Goal: Task Accomplishment & Management: Manage account settings

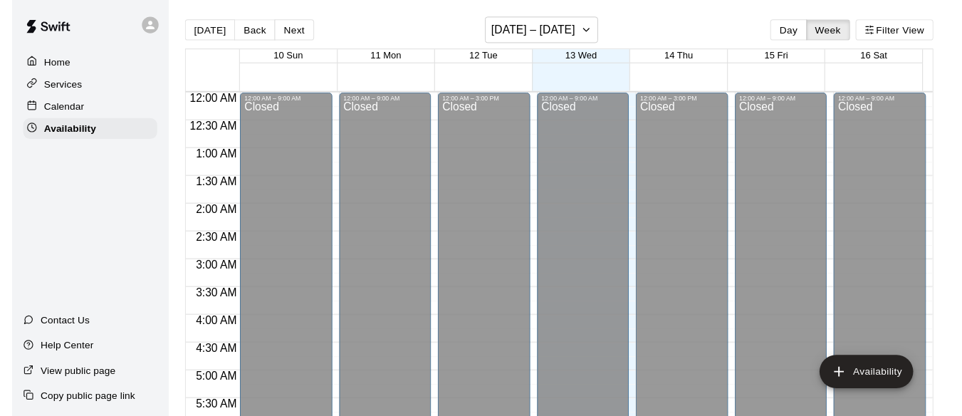
scroll to position [902, 0]
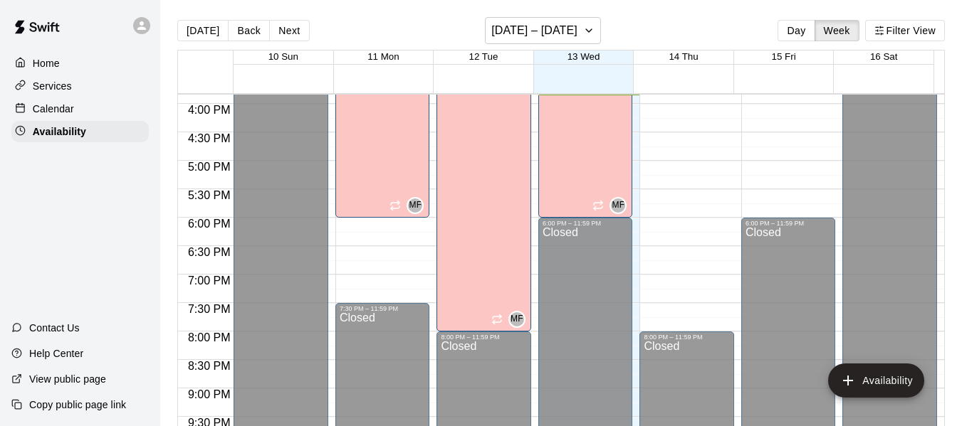
click at [58, 110] on p "Calendar" at bounding box center [53, 109] width 41 height 14
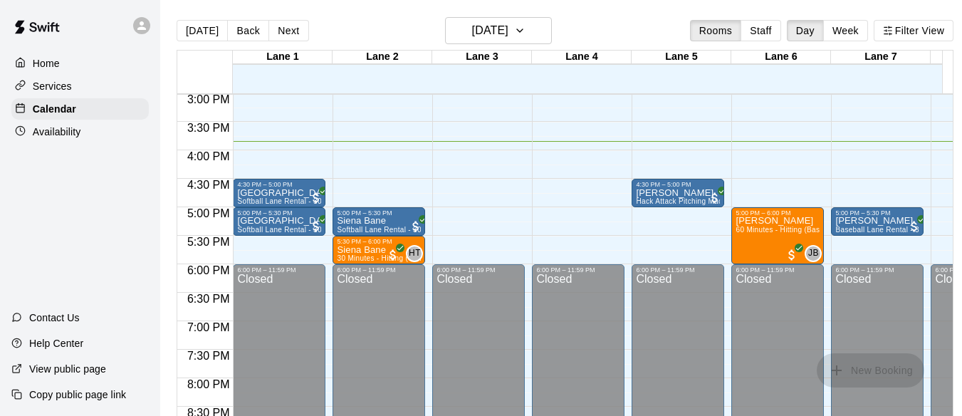
click at [58, 130] on p "Availability" at bounding box center [57, 132] width 48 height 14
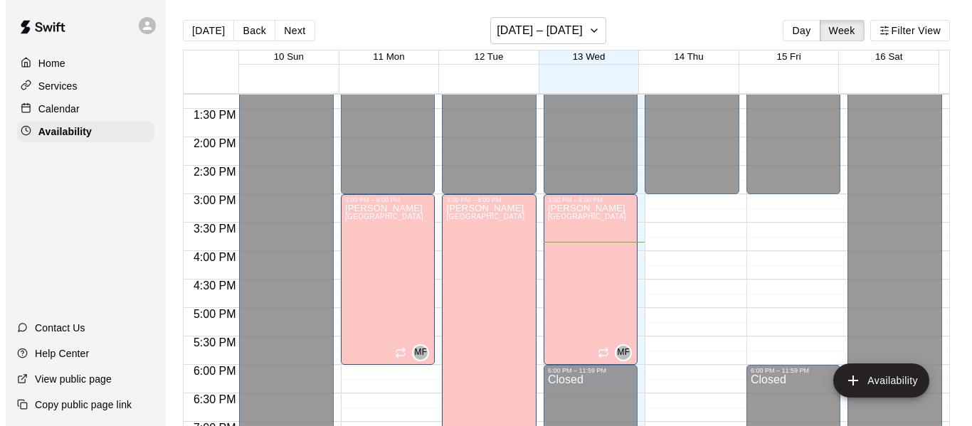
scroll to position [754, 0]
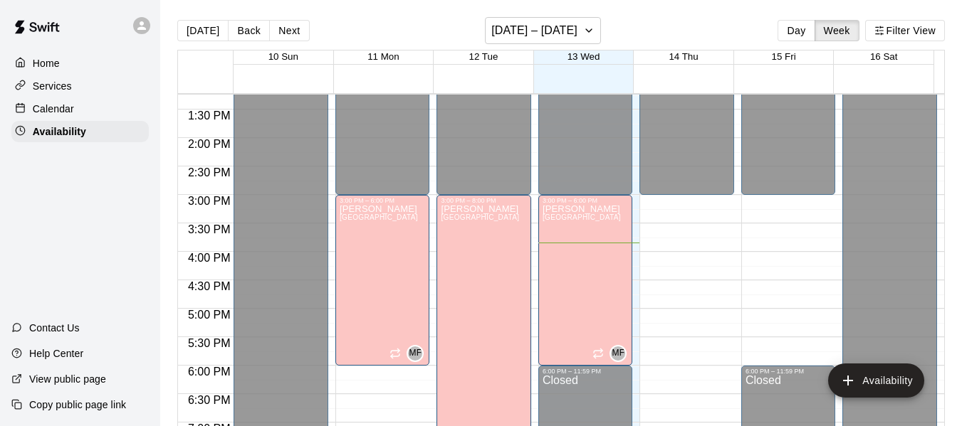
click at [668, 205] on div "12:00 AM – 3:00 PM Closed 8:00 PM – 11:59 PM Closed" at bounding box center [686, 24] width 95 height 1367
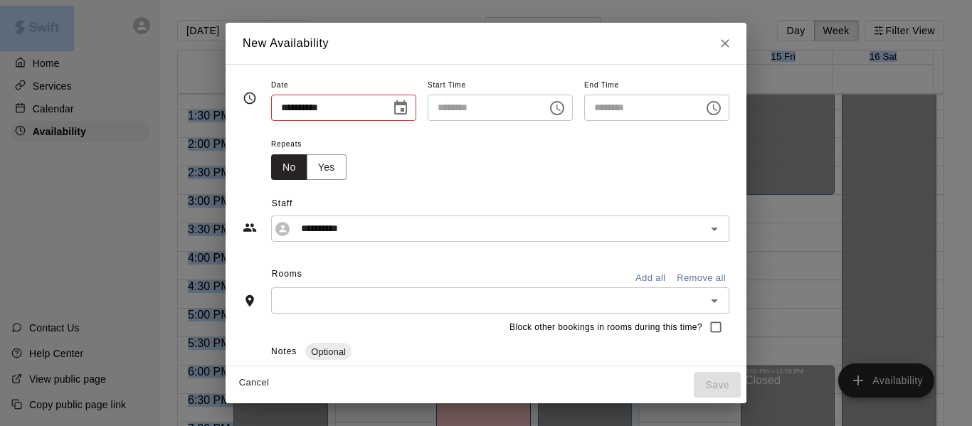
type input "**********"
type input "********"
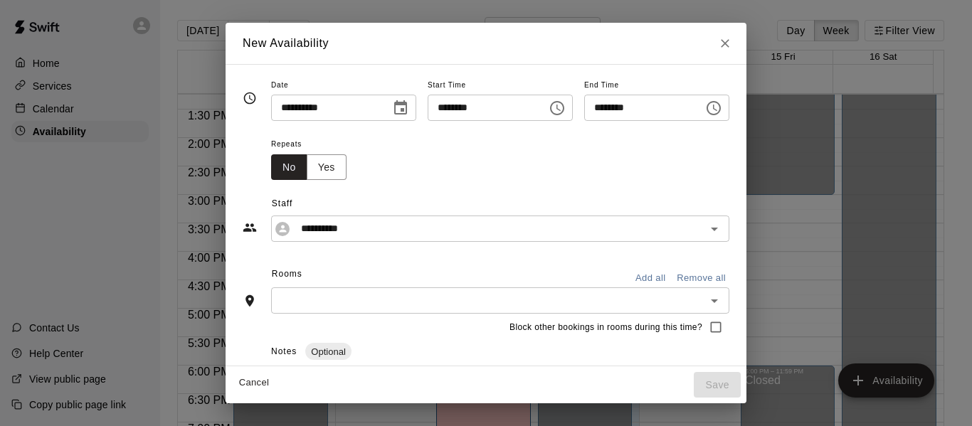
click at [723, 100] on icon "Choose time, selected time is 3:30 PM" at bounding box center [713, 108] width 17 height 17
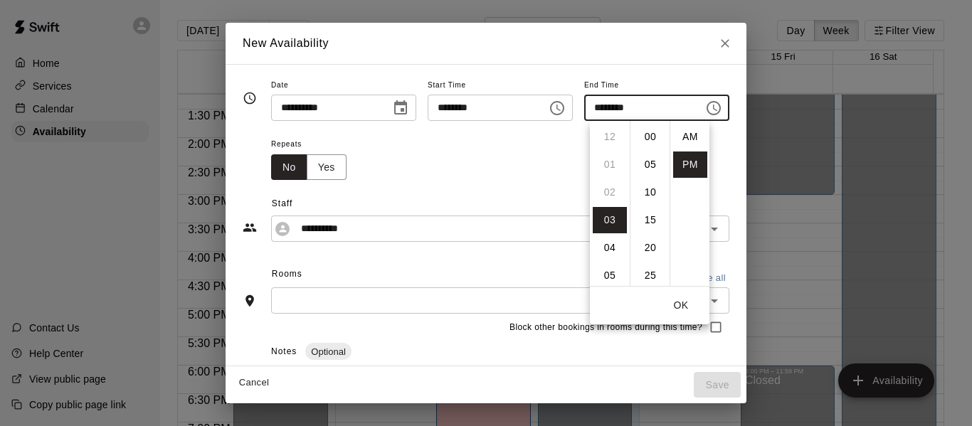
scroll to position [26, 0]
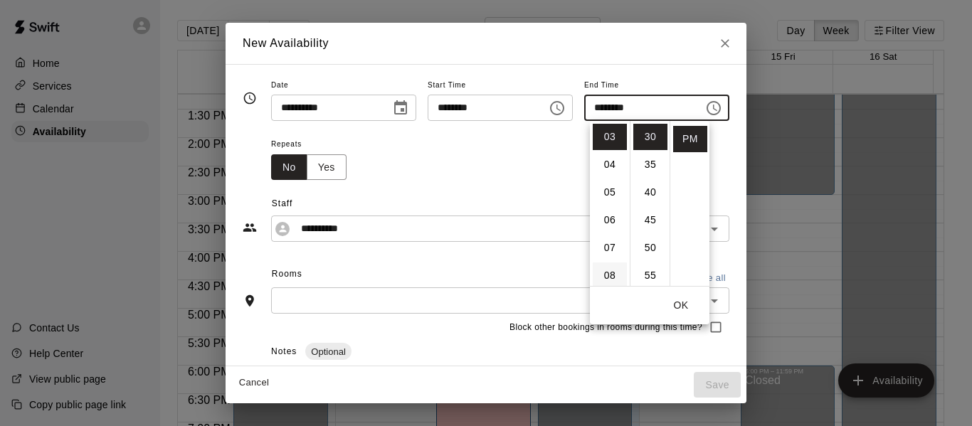
click at [607, 270] on li "08" at bounding box center [610, 276] width 34 height 26
click at [647, 127] on li "00" at bounding box center [651, 133] width 34 height 26
type input "********"
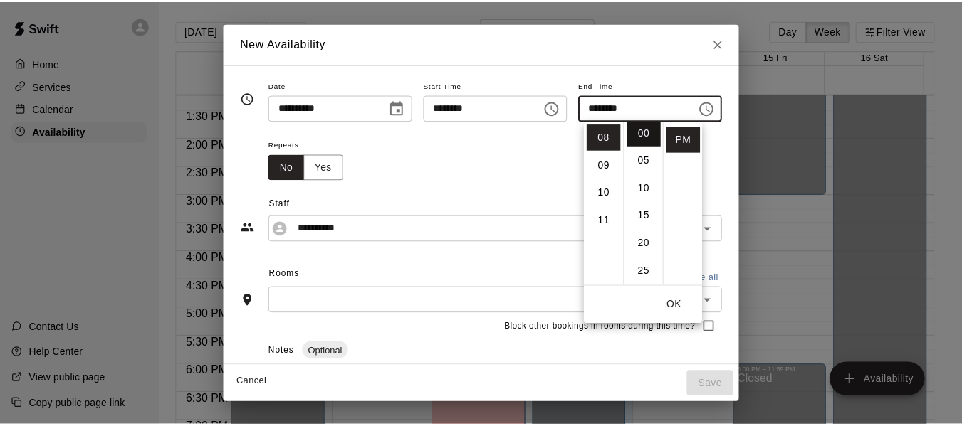
scroll to position [0, 0]
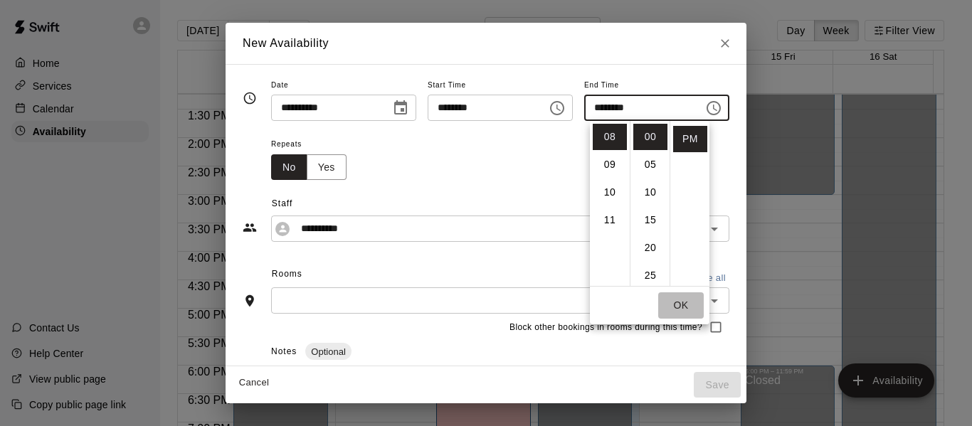
click at [683, 300] on button "OK" at bounding box center [681, 306] width 46 height 26
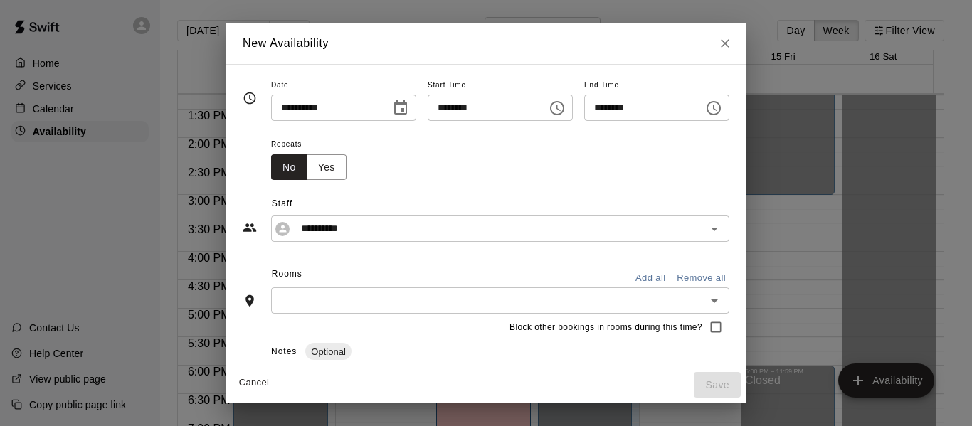
click at [673, 277] on button "Add all" at bounding box center [651, 279] width 46 height 22
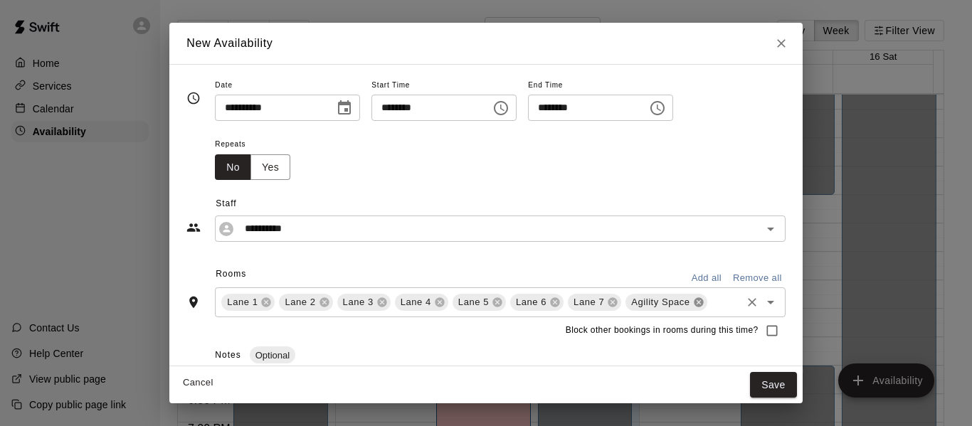
click at [694, 299] on icon at bounding box center [698, 302] width 9 height 9
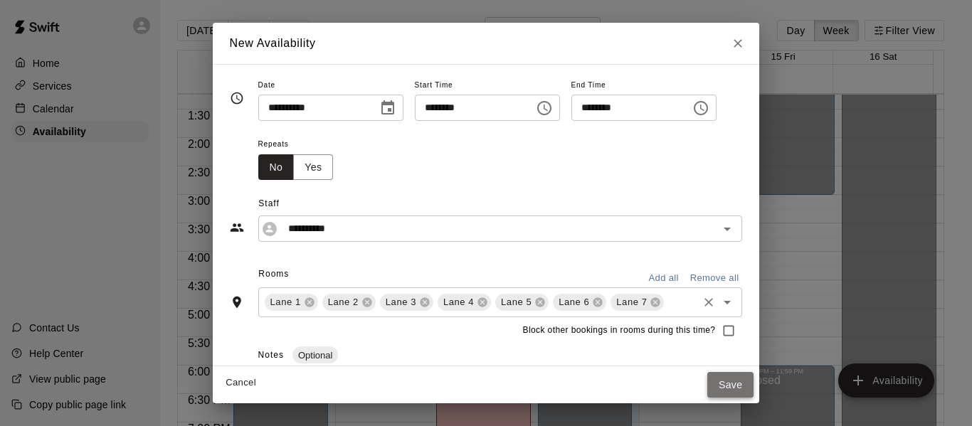
click at [745, 380] on button "Save" at bounding box center [731, 385] width 47 height 26
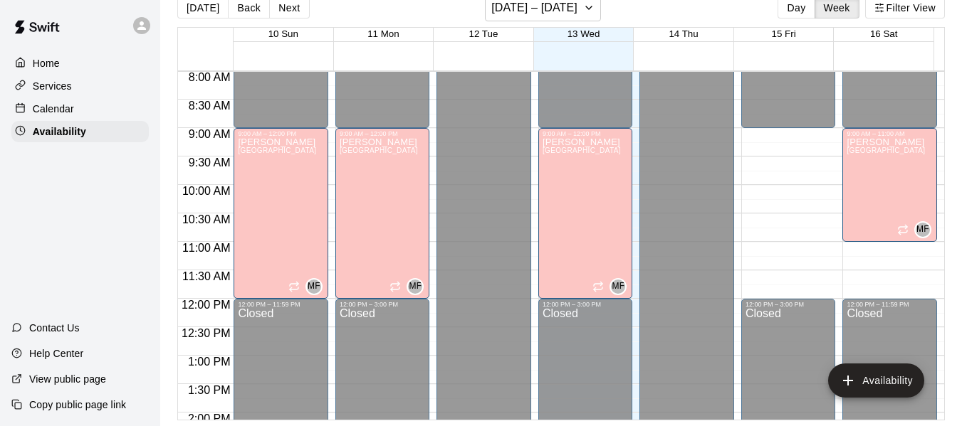
scroll to position [456, 0]
click at [41, 53] on div "Home" at bounding box center [79, 63] width 137 height 21
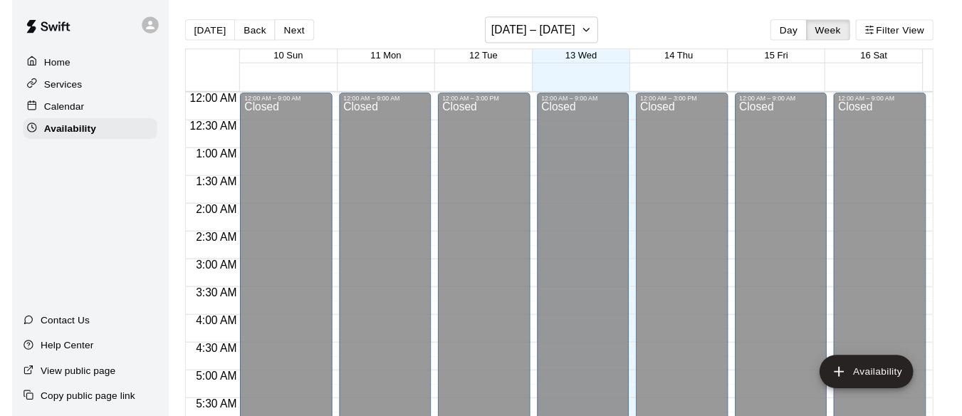
scroll to position [905, 0]
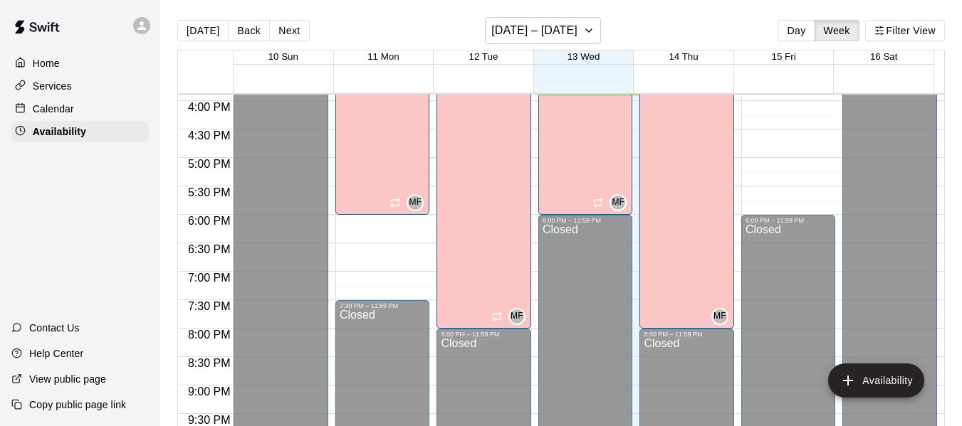
click at [53, 110] on p "Calendar" at bounding box center [53, 109] width 41 height 14
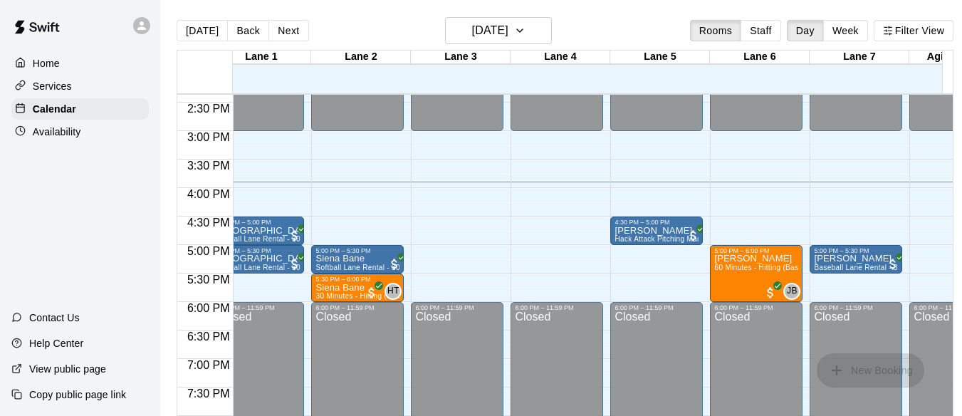
scroll to position [817, 21]
